Goal: Use online tool/utility: Utilize a website feature to perform a specific function

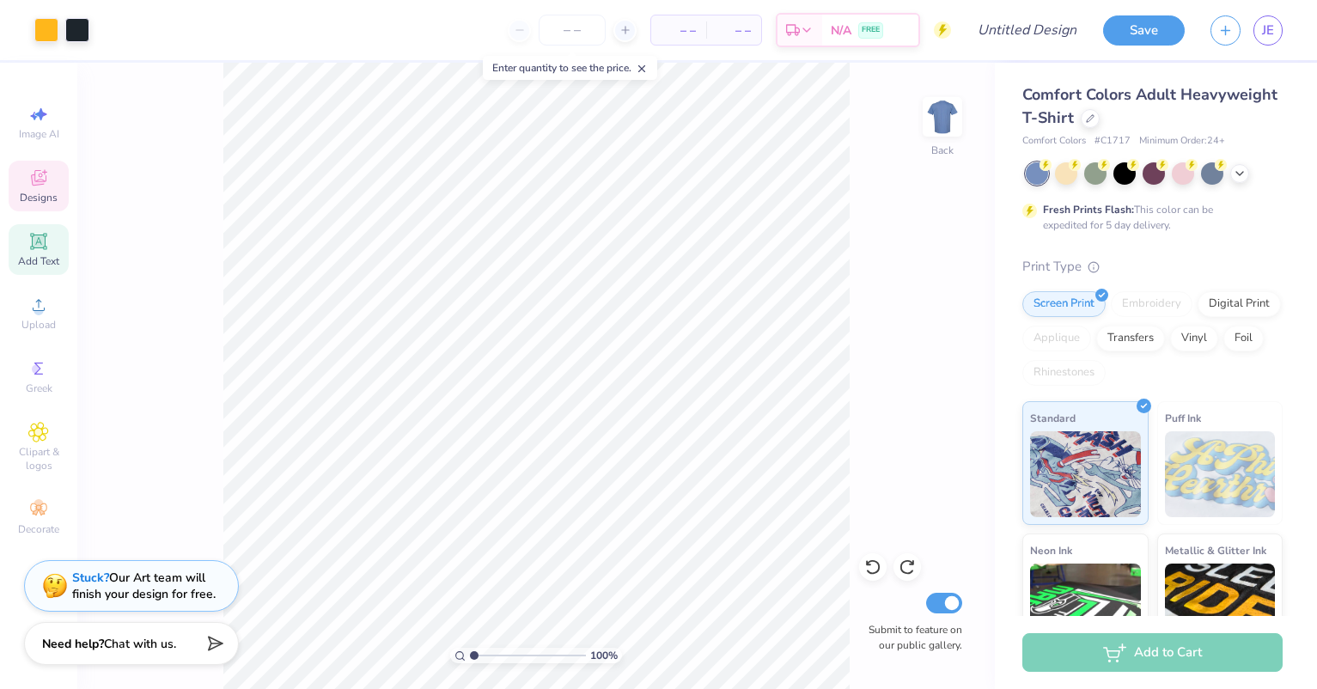
click at [36, 182] on icon at bounding box center [39, 179] width 14 height 11
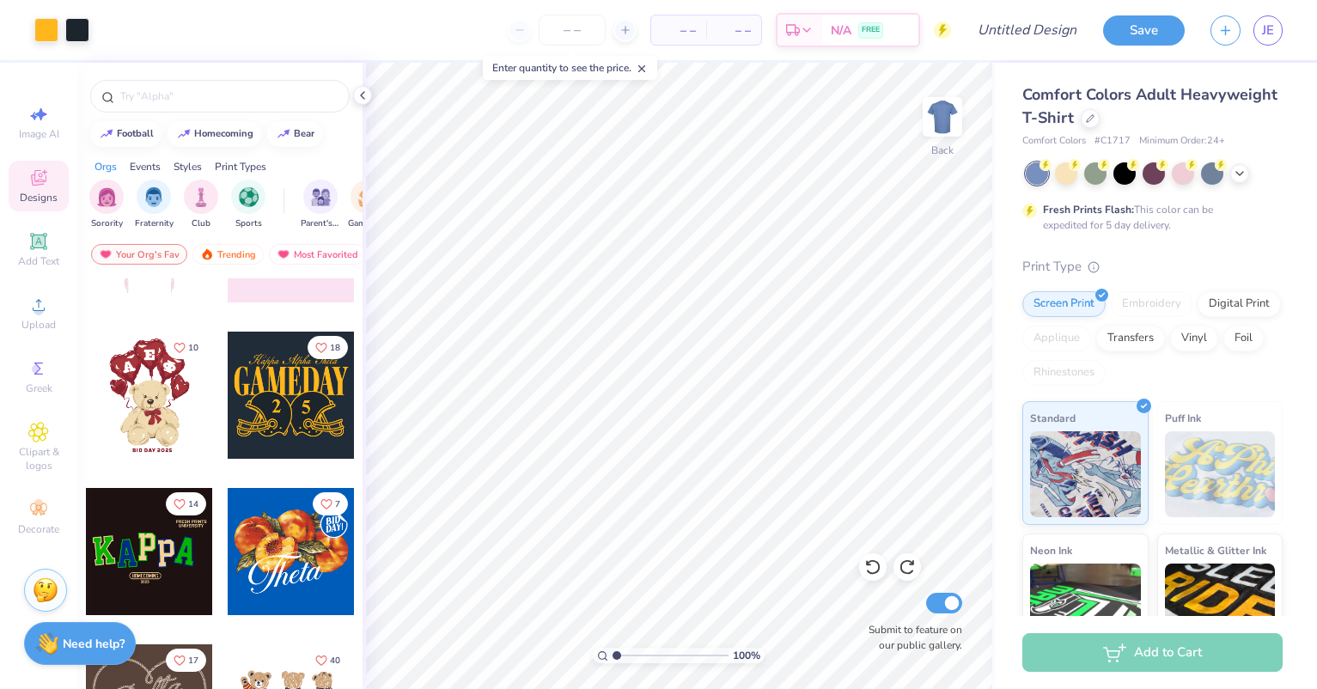
scroll to position [246, 0]
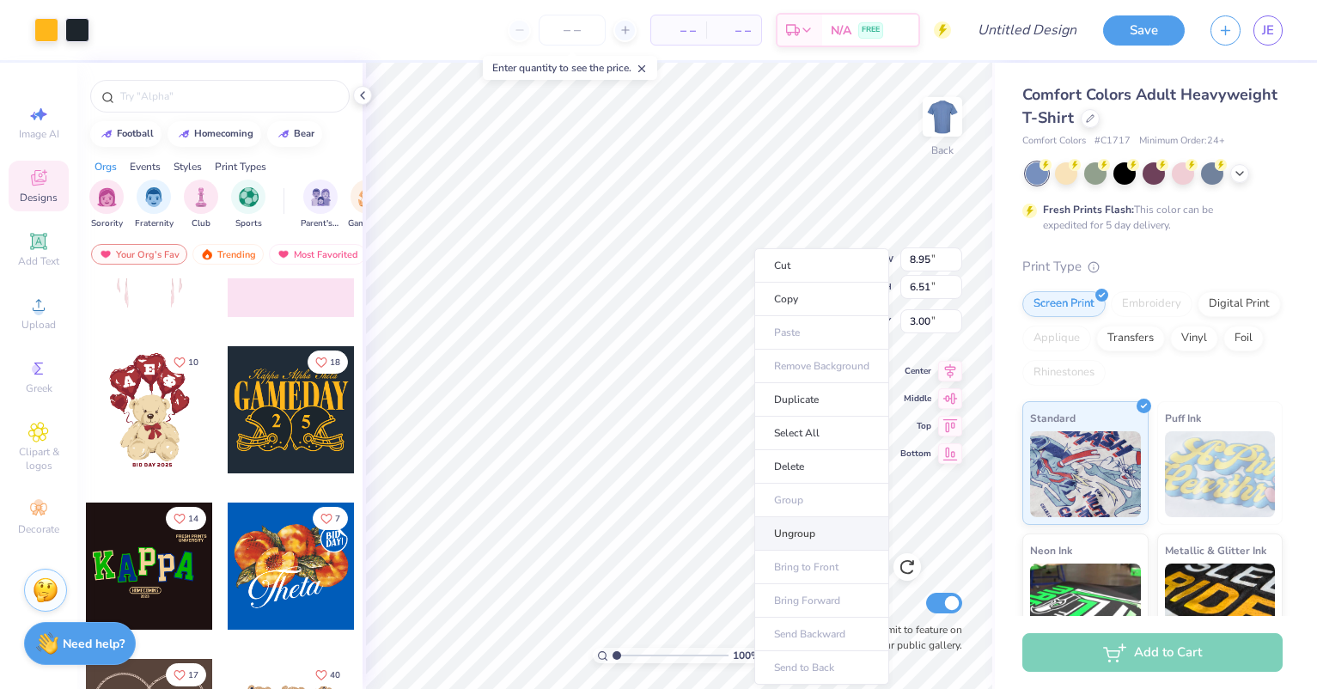
click at [836, 536] on li "Ungroup" at bounding box center [821, 533] width 135 height 33
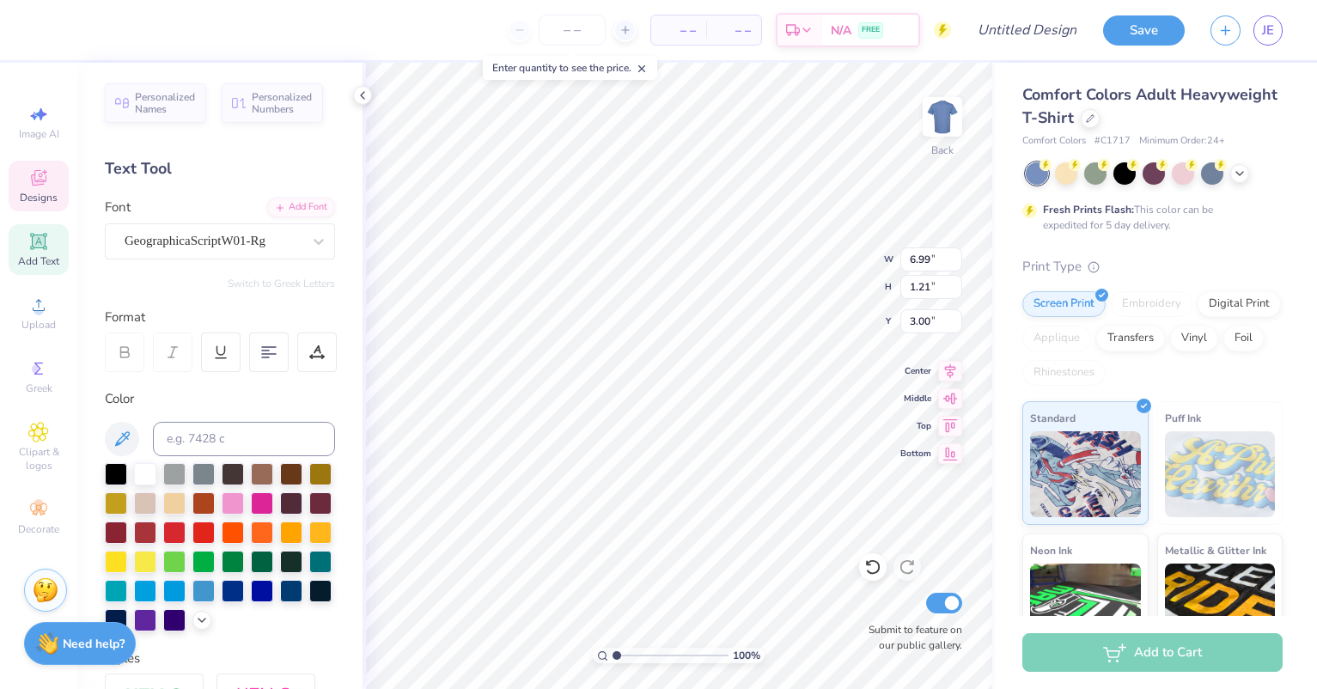
scroll to position [15, 7]
type textarea "Alpha Omega Pi"
click at [288, 239] on div "GeographicaScriptW01-Rg" at bounding box center [213, 241] width 180 height 27
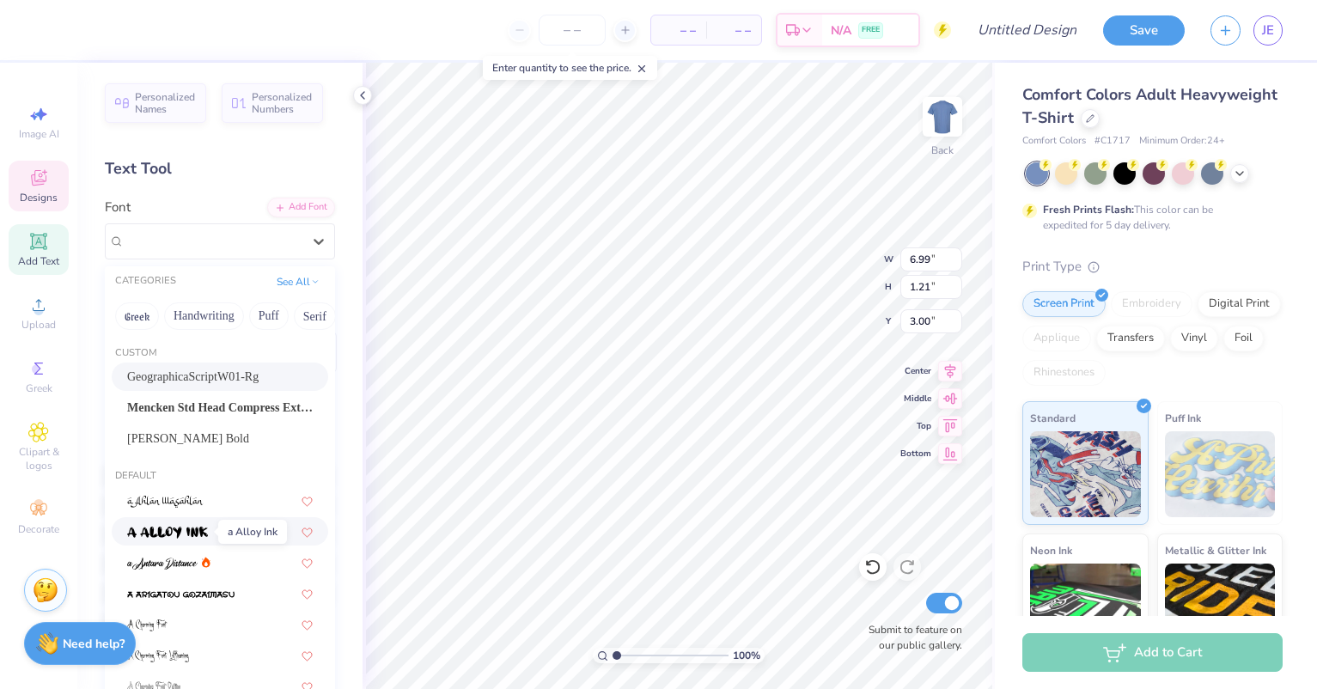
click at [205, 527] on img at bounding box center [167, 533] width 81 height 12
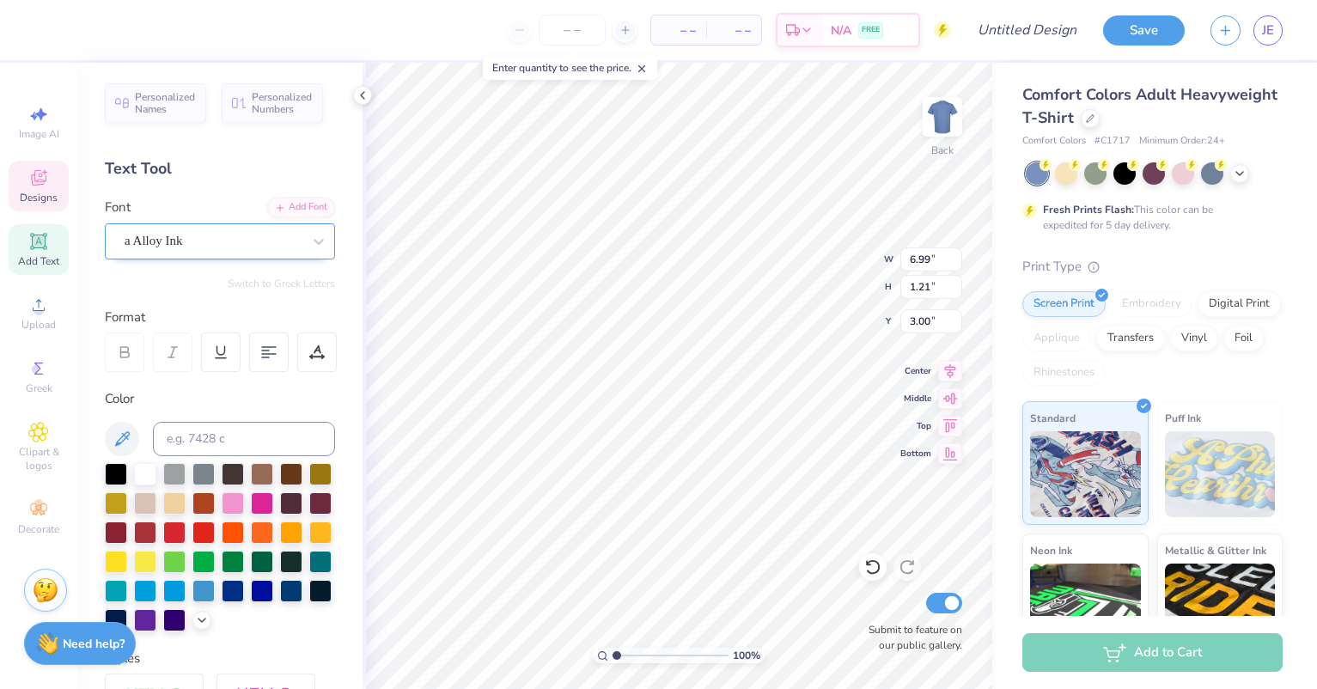
click at [236, 234] on div "a Alloy Ink" at bounding box center [213, 241] width 180 height 27
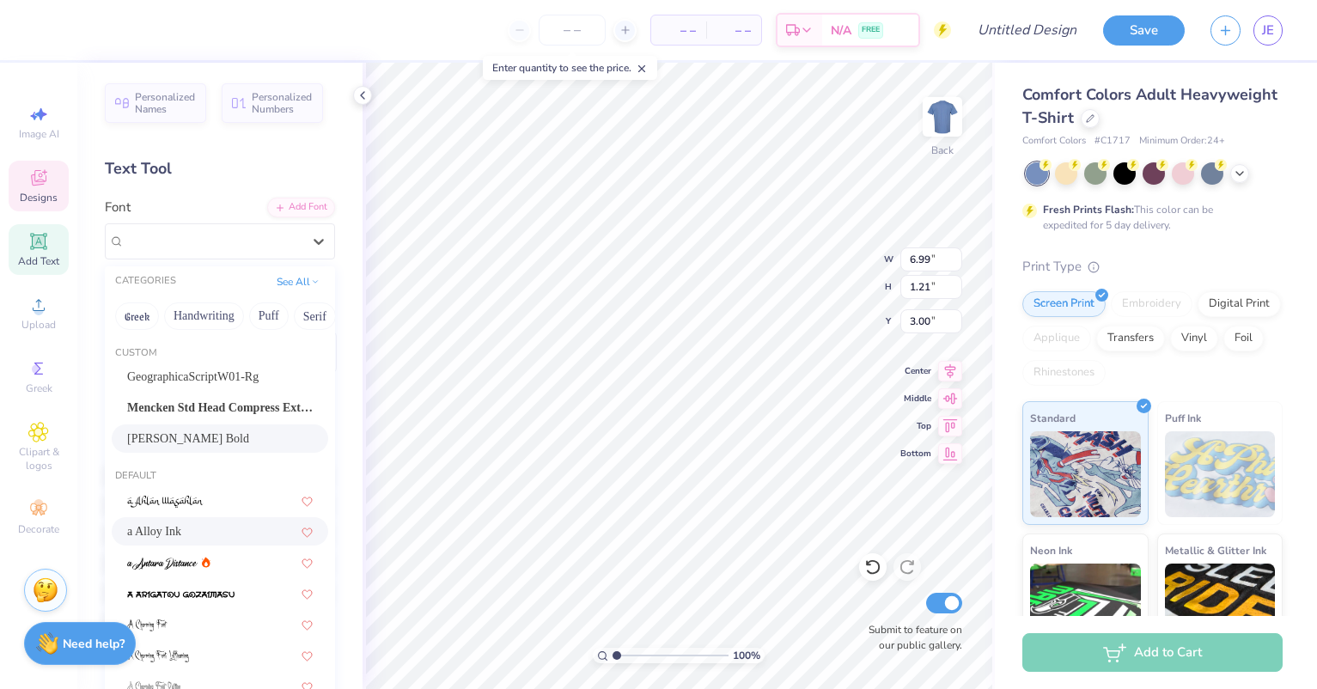
click at [204, 436] on div "[PERSON_NAME] Bold" at bounding box center [220, 438] width 186 height 18
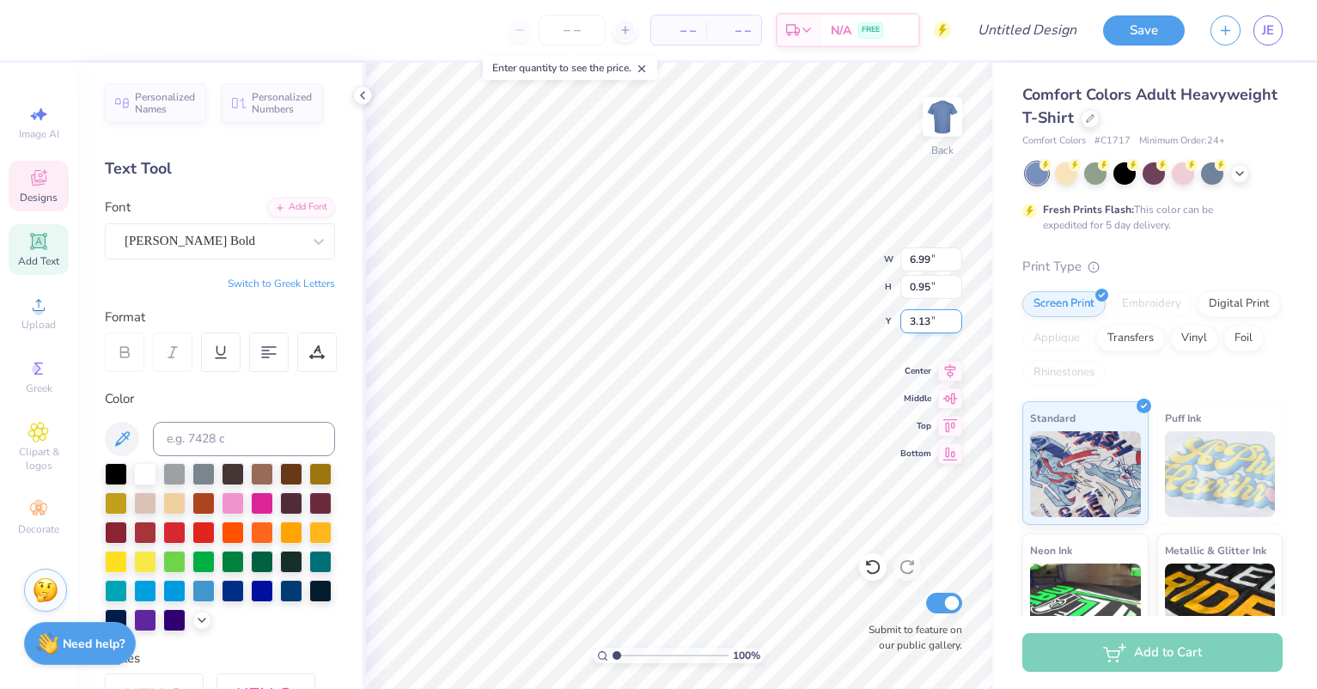
type input "4.36"
type input "3.60"
type input "5.90"
type input "8.95"
type input "6.38"
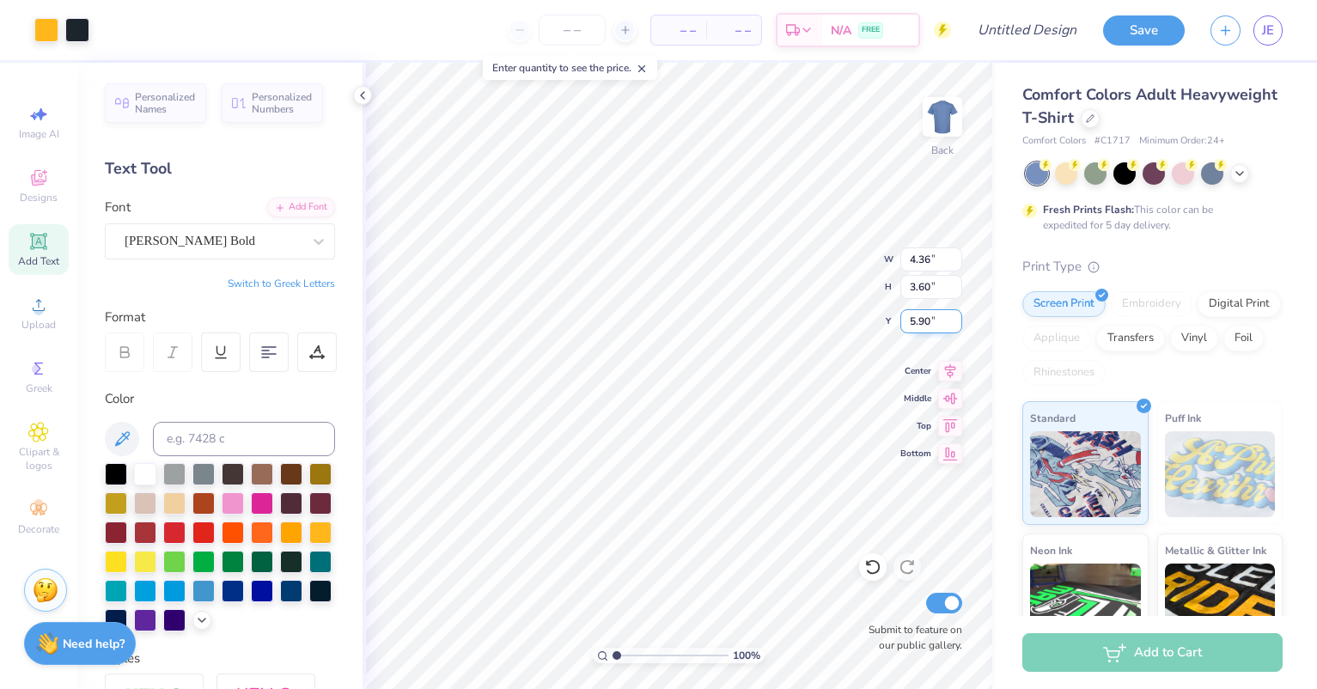
type input "3.13"
drag, startPoint x: 829, startPoint y: 501, endPoint x: 1313, endPoint y: 587, distance: 492.1
click at [829, 501] on li "Group" at bounding box center [819, 500] width 135 height 33
click at [868, 568] on icon at bounding box center [872, 566] width 17 height 17
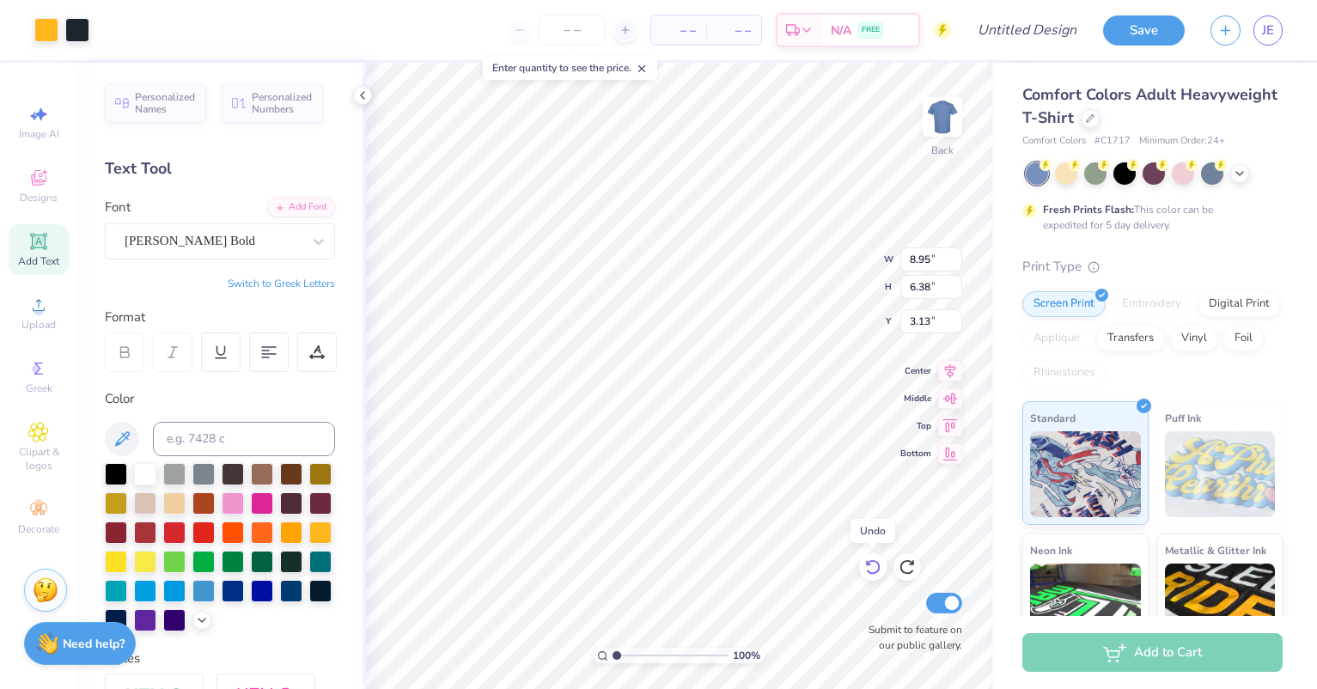
click at [868, 568] on icon at bounding box center [872, 566] width 17 height 17
click at [361, 99] on icon at bounding box center [363, 95] width 14 height 14
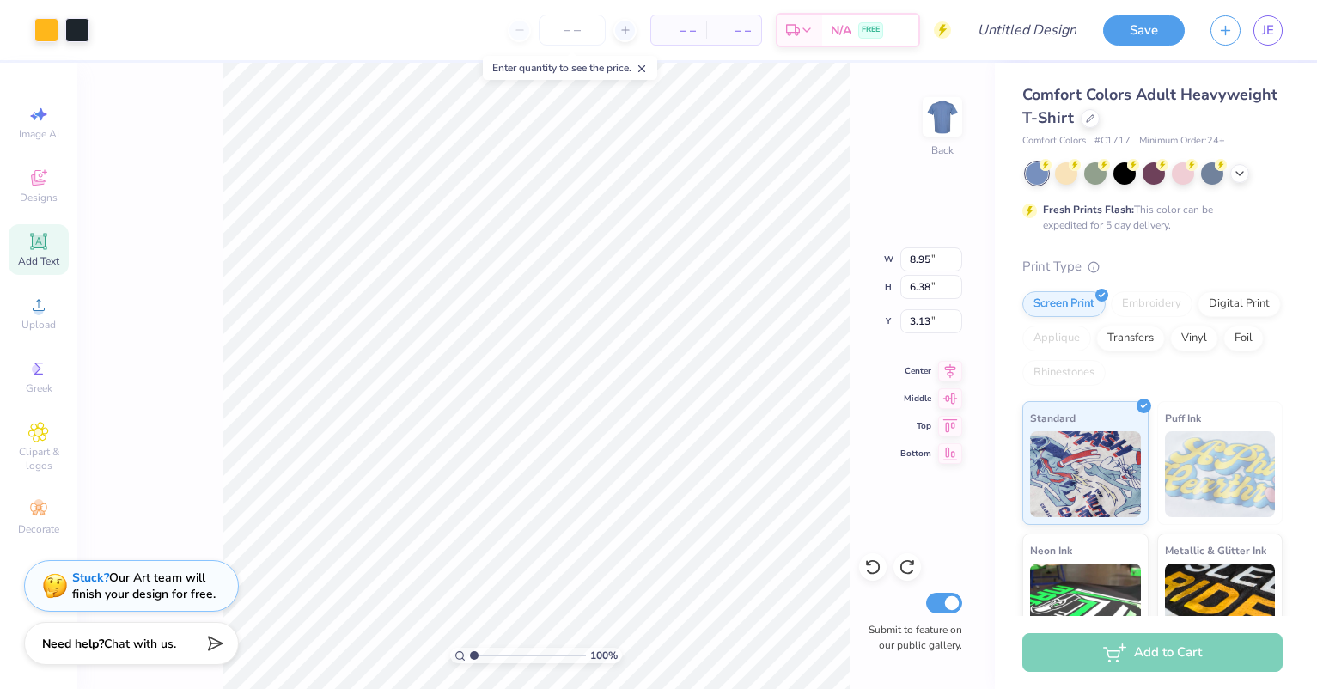
type input "6.51"
type input "3.00"
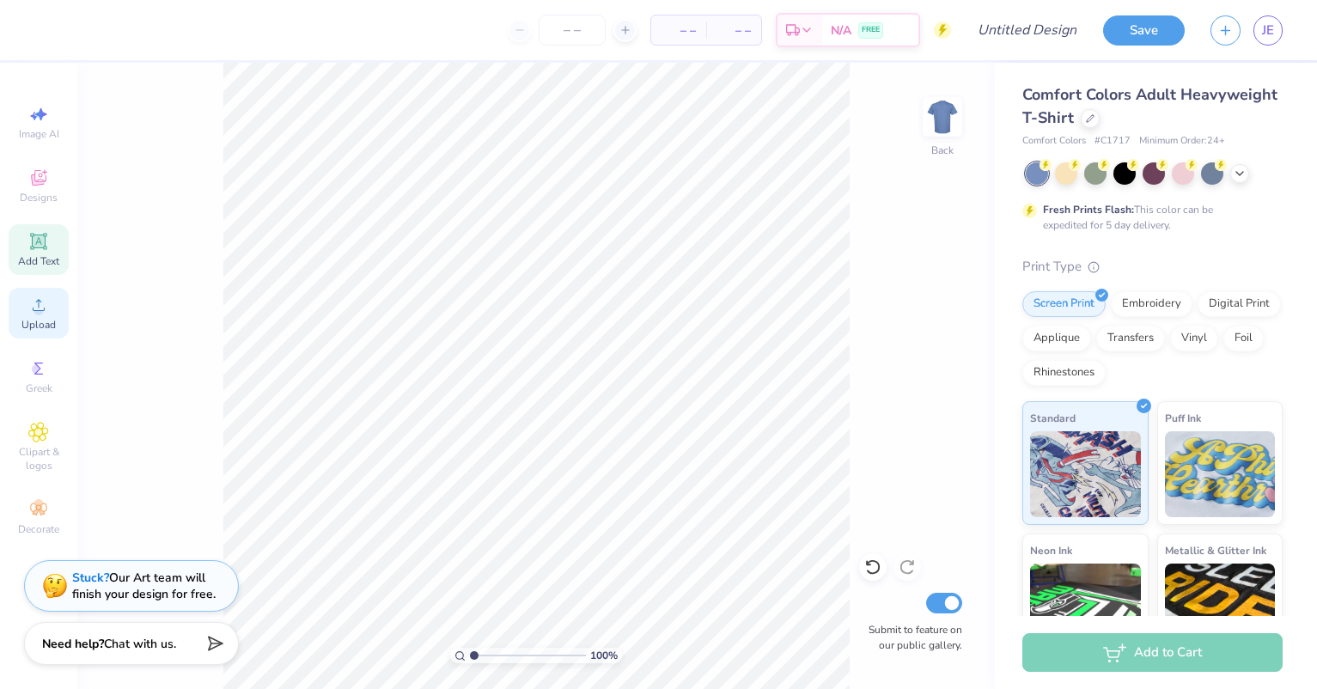
click at [42, 315] on div "Upload" at bounding box center [39, 313] width 60 height 51
click at [33, 176] on icon at bounding box center [39, 179] width 14 height 11
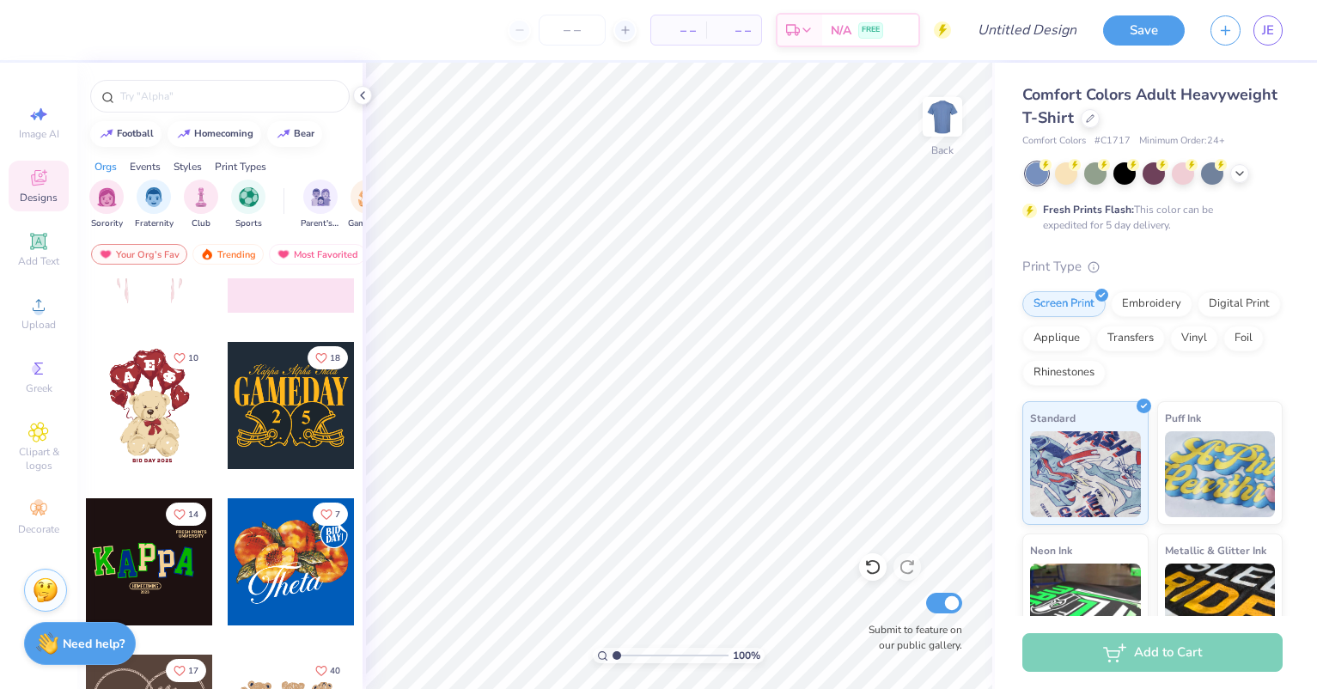
scroll to position [172, 0]
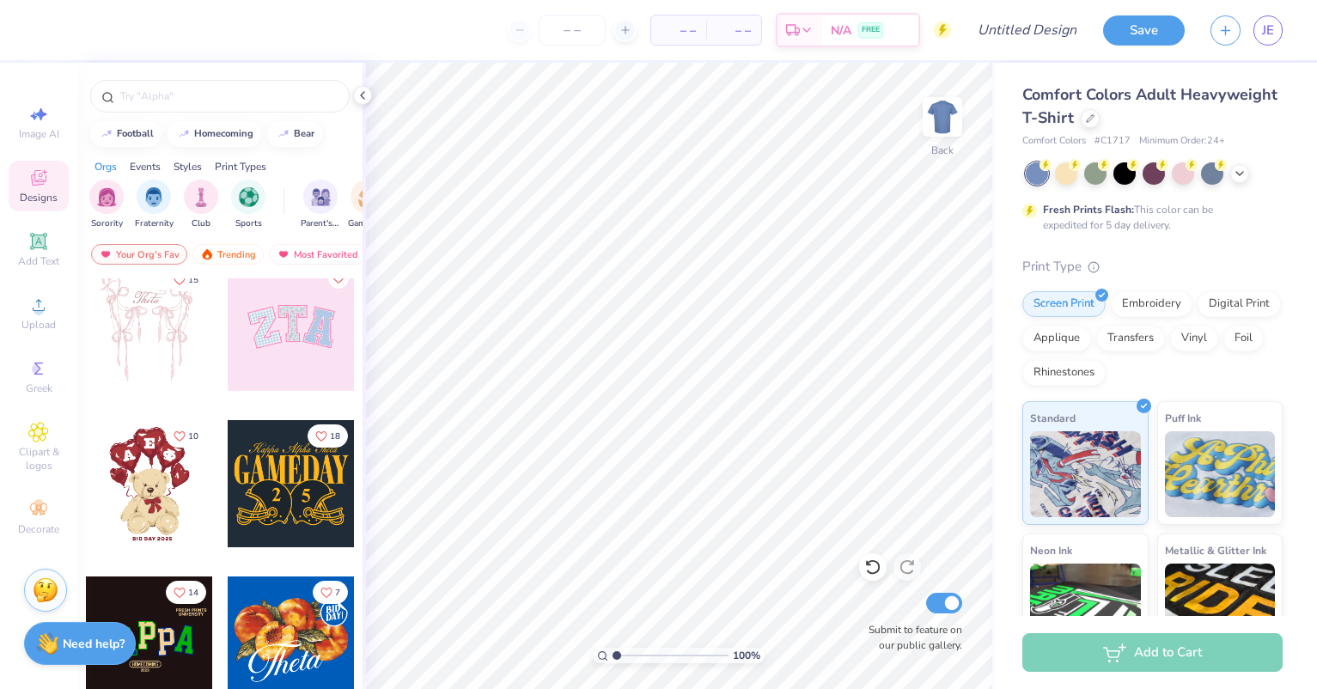
click at [268, 478] on div at bounding box center [291, 483] width 127 height 127
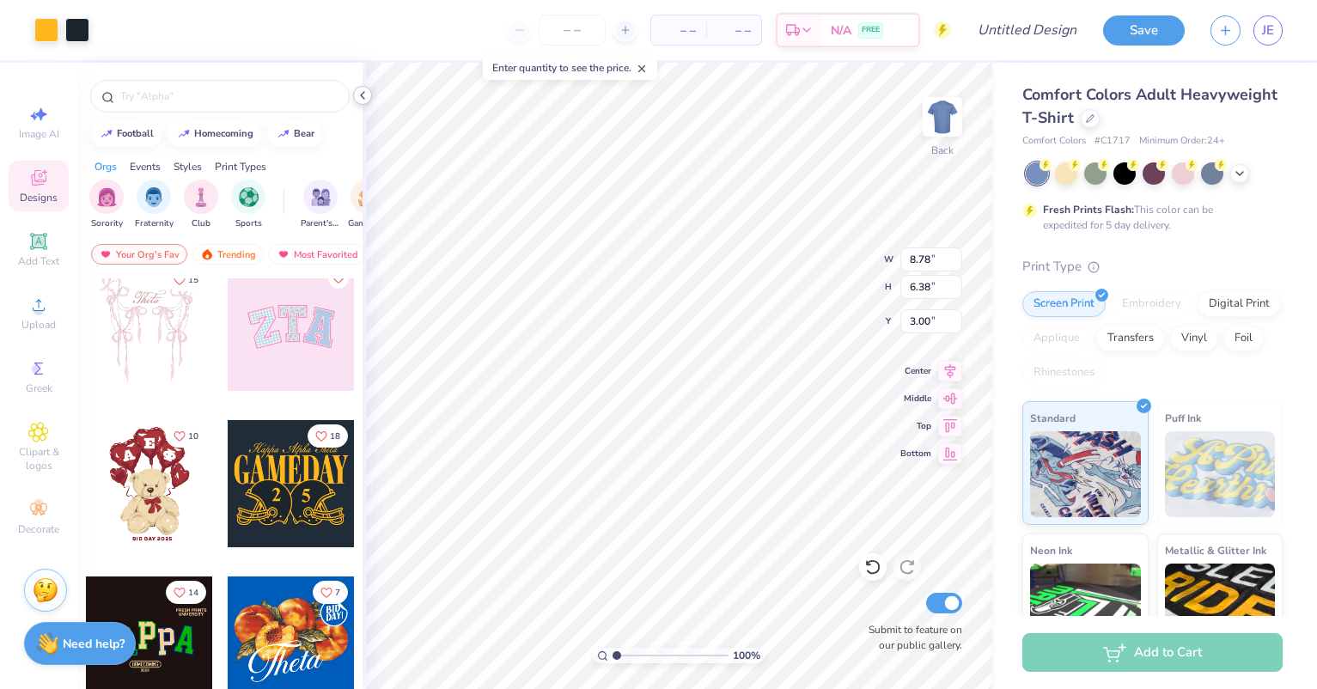
type input "8.78"
type input "6.38"
click at [363, 91] on icon at bounding box center [363, 95] width 14 height 14
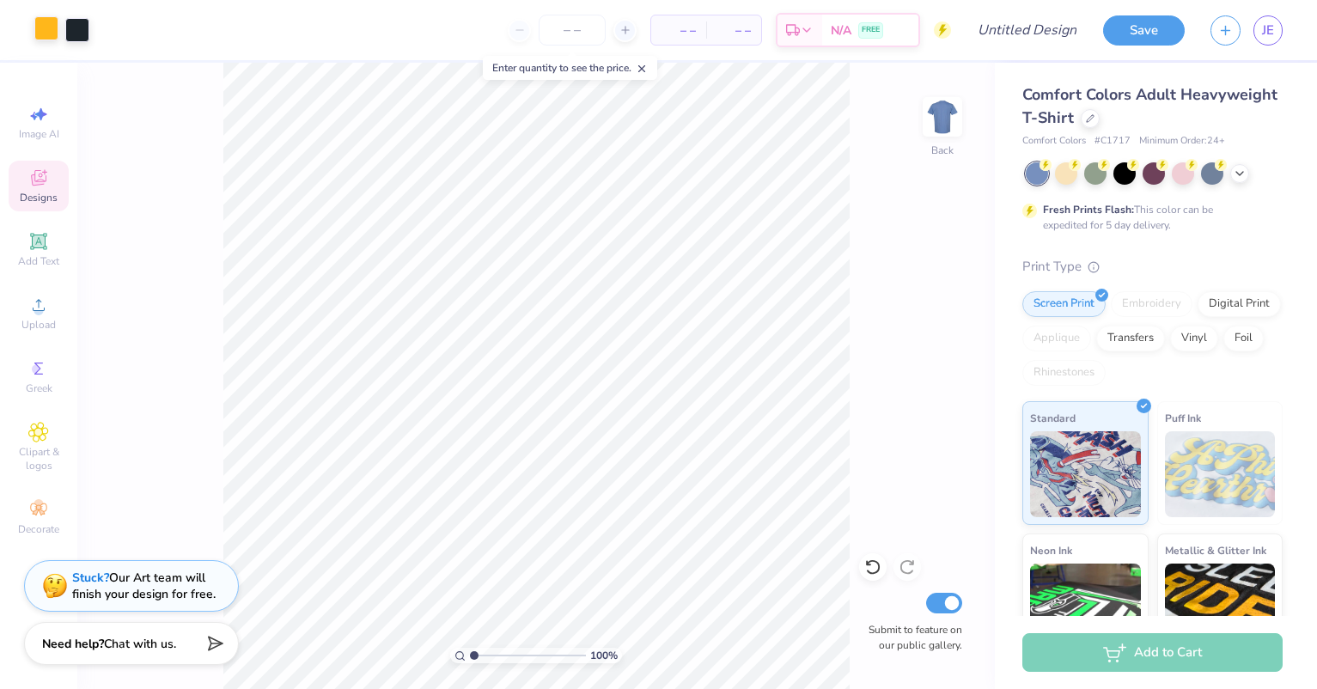
click at [42, 21] on div at bounding box center [46, 28] width 24 height 24
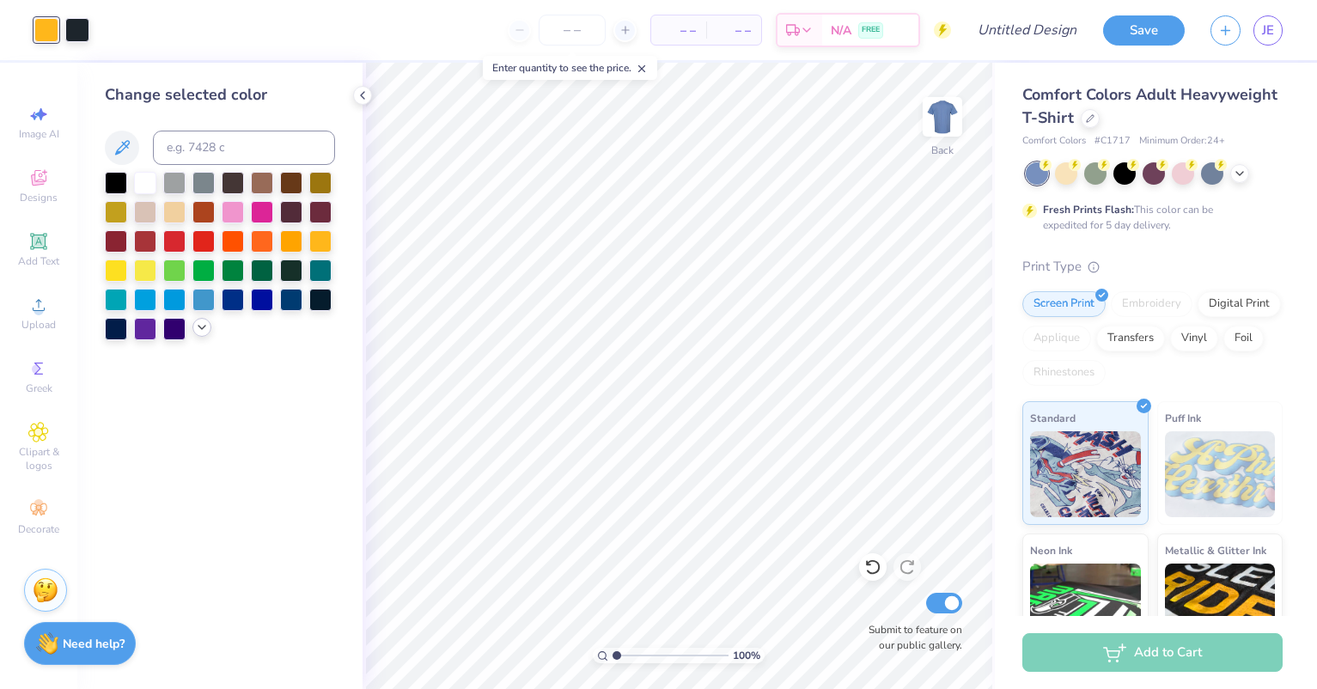
click at [199, 331] on icon at bounding box center [202, 327] width 14 height 14
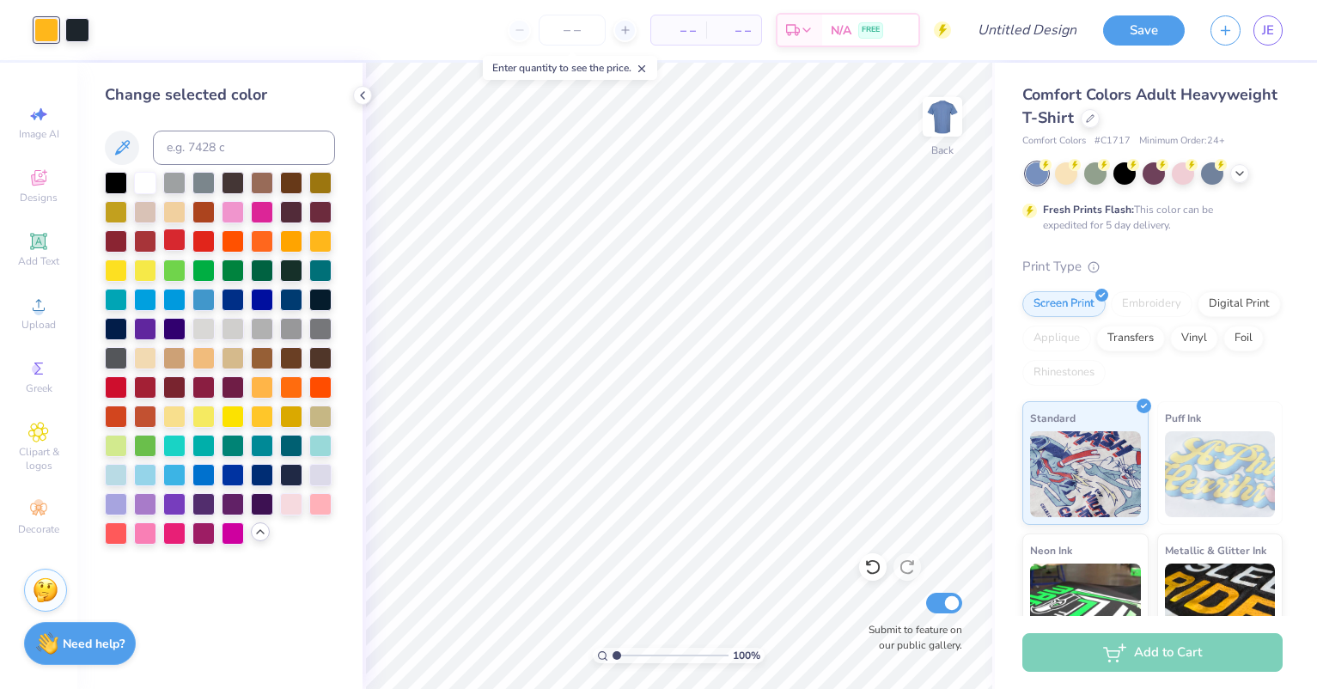
click at [298, 271] on div at bounding box center [291, 270] width 22 height 22
click at [206, 237] on div at bounding box center [203, 239] width 22 height 22
